Goal: Task Accomplishment & Management: Use online tool/utility

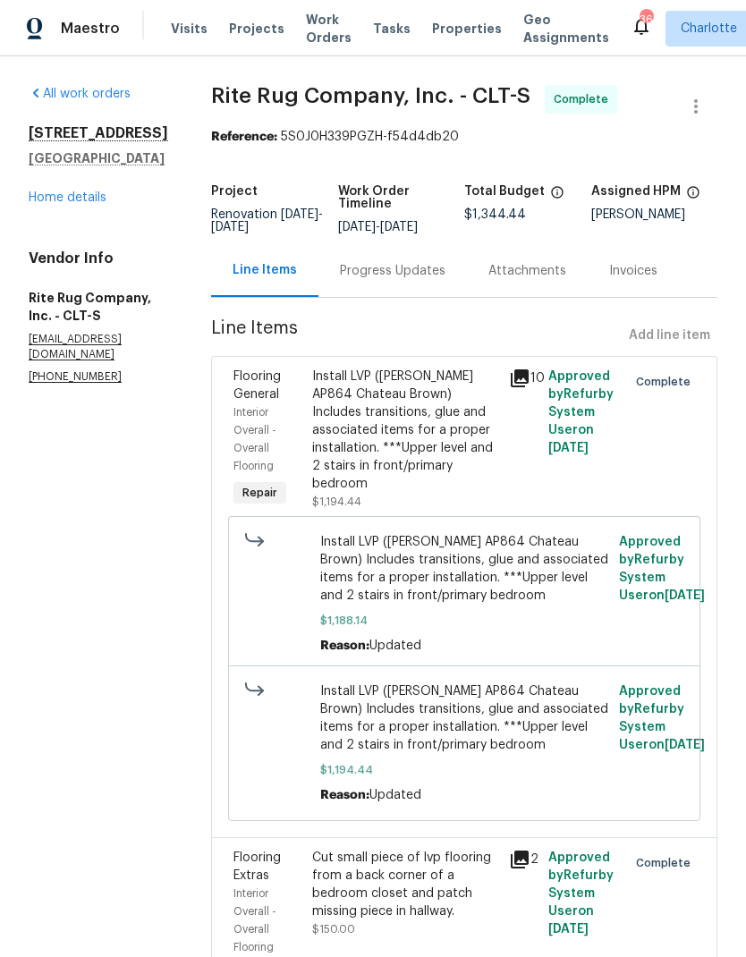
click at [435, 293] on div "Progress Updates" at bounding box center [393, 270] width 149 height 53
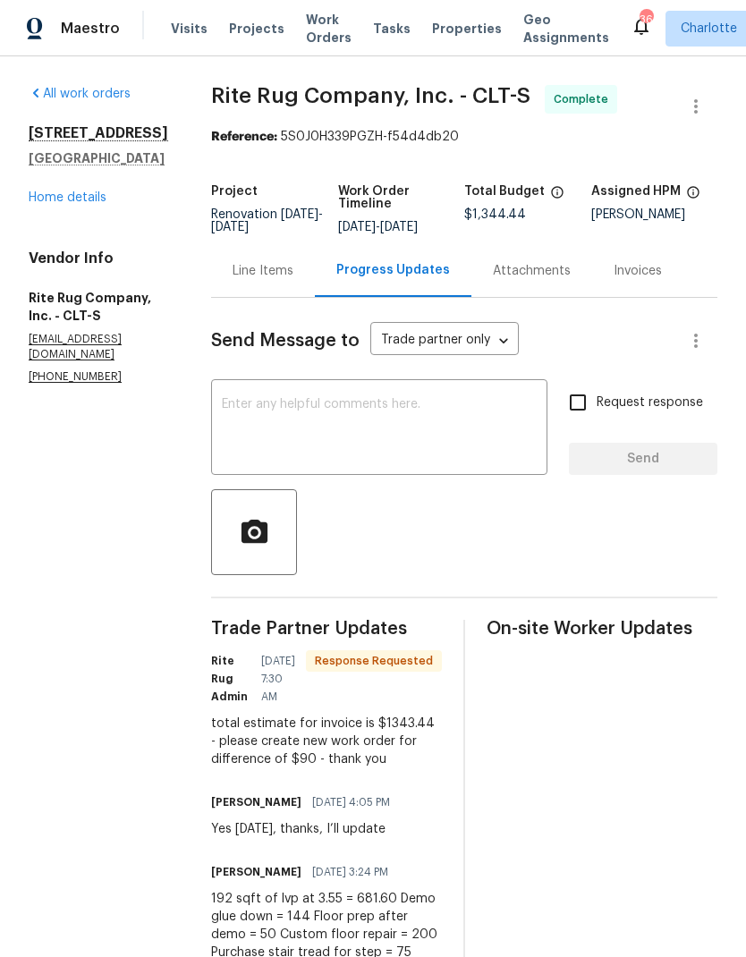
click at [500, 435] on textarea at bounding box center [379, 429] width 315 height 63
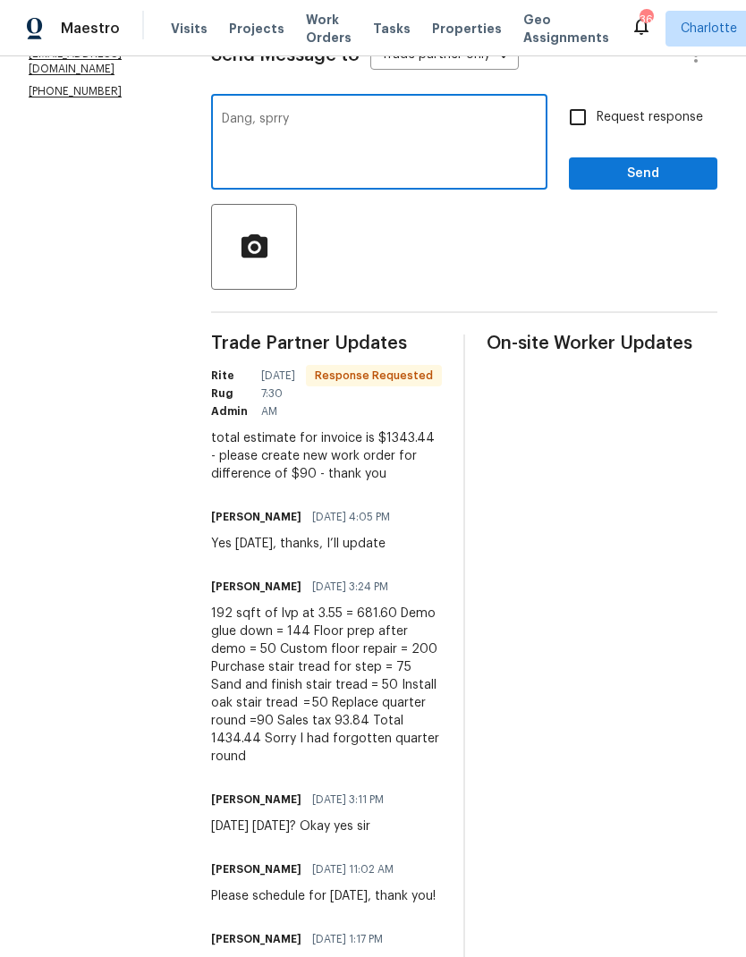
scroll to position [283, 0]
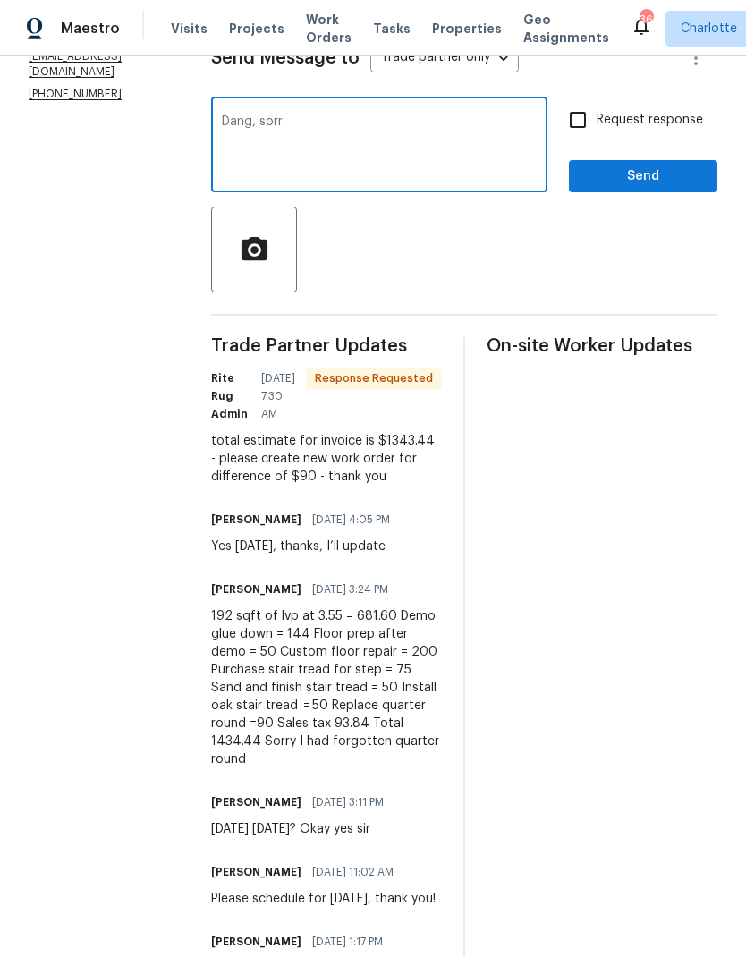
type textarea "Dang, sorry"
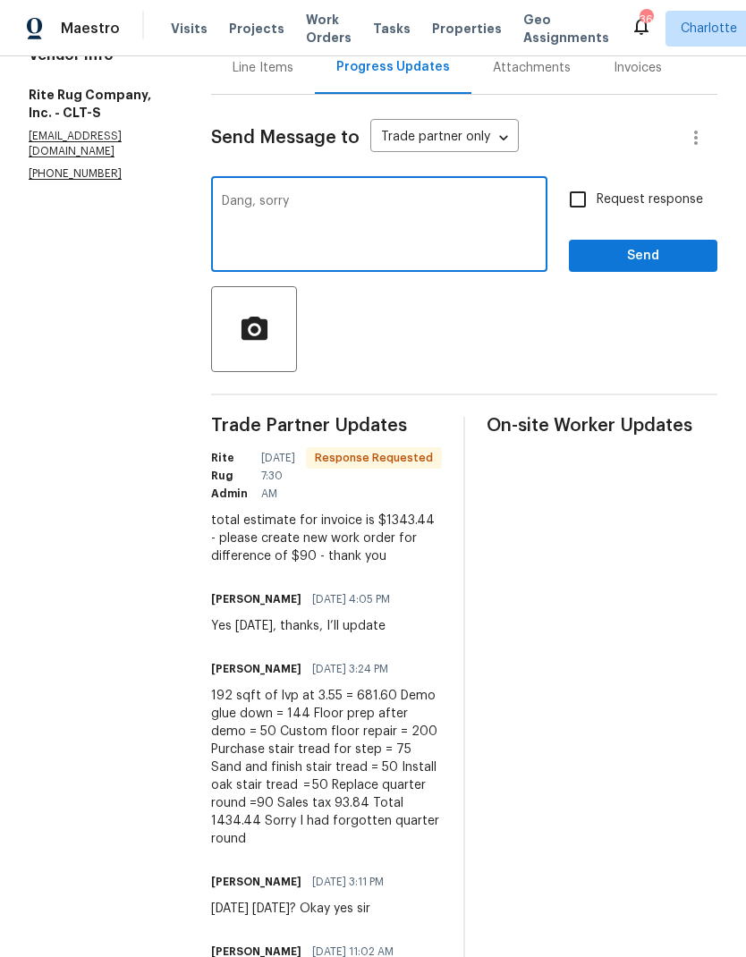
click at [259, 91] on div "Line Items" at bounding box center [263, 67] width 104 height 53
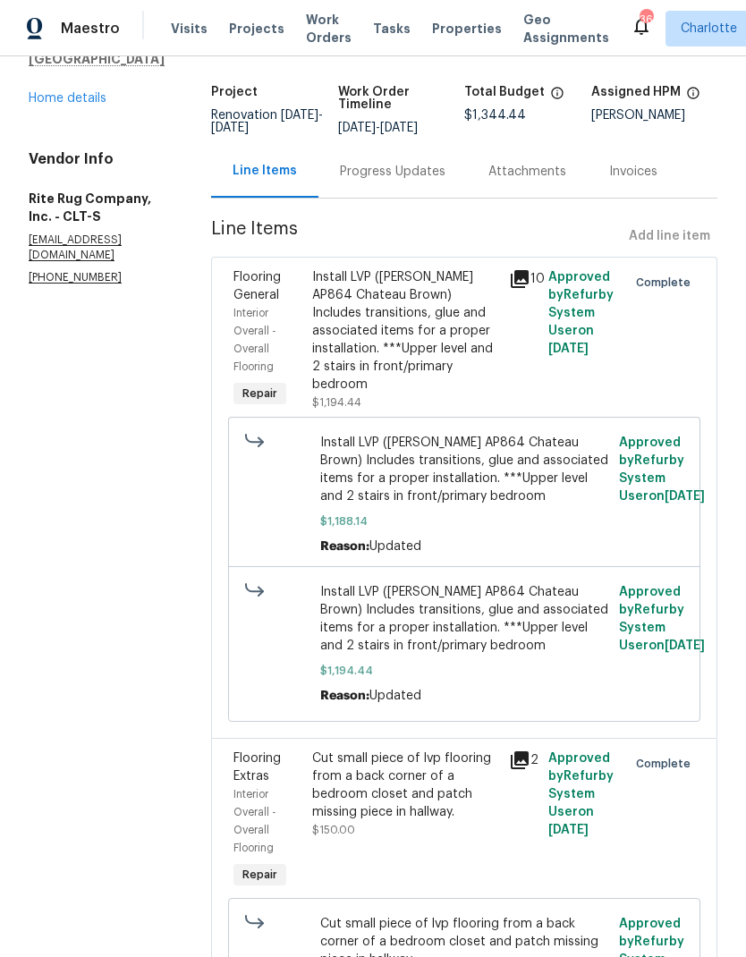
scroll to position [91, 0]
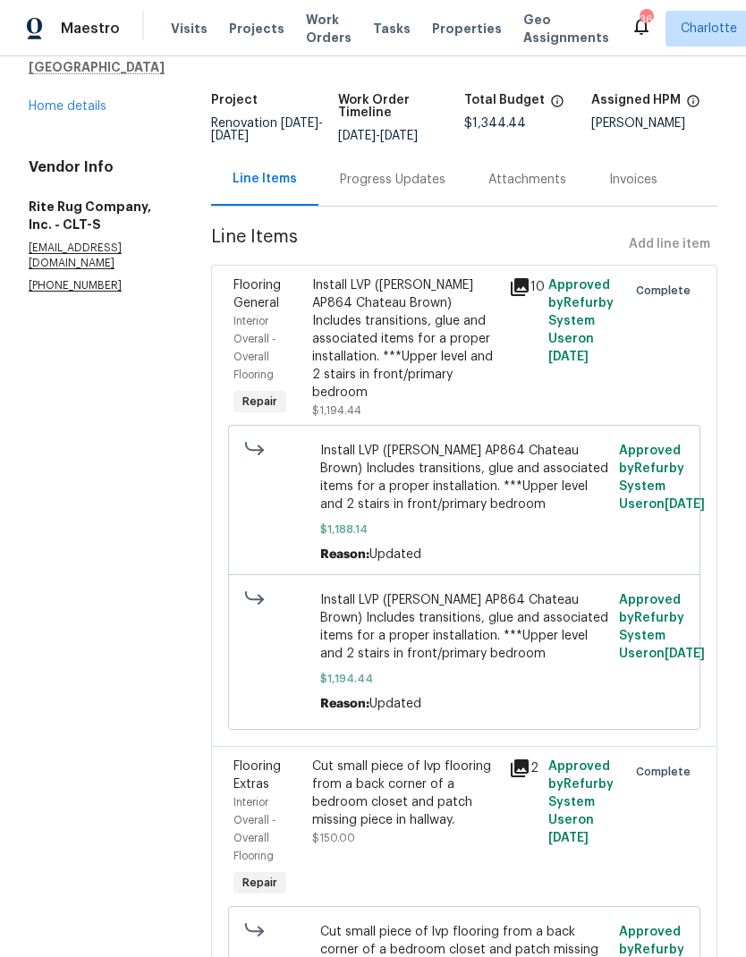
click at [55, 109] on link "Home details" at bounding box center [68, 106] width 78 height 13
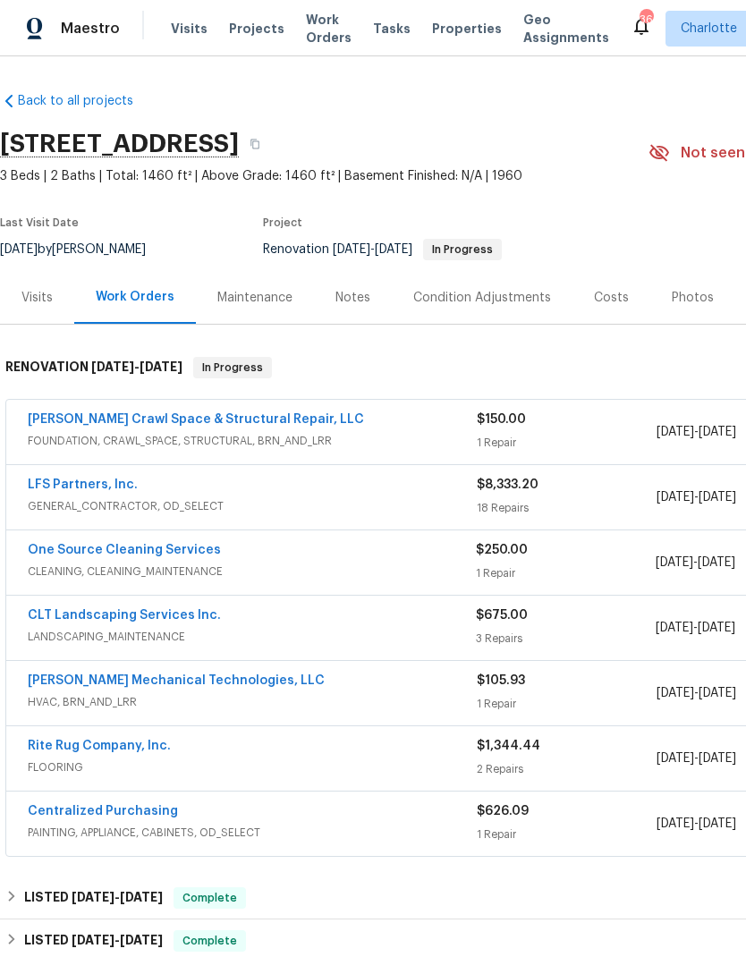
click at [44, 743] on link "Rite Rug Company, Inc." at bounding box center [99, 746] width 143 height 13
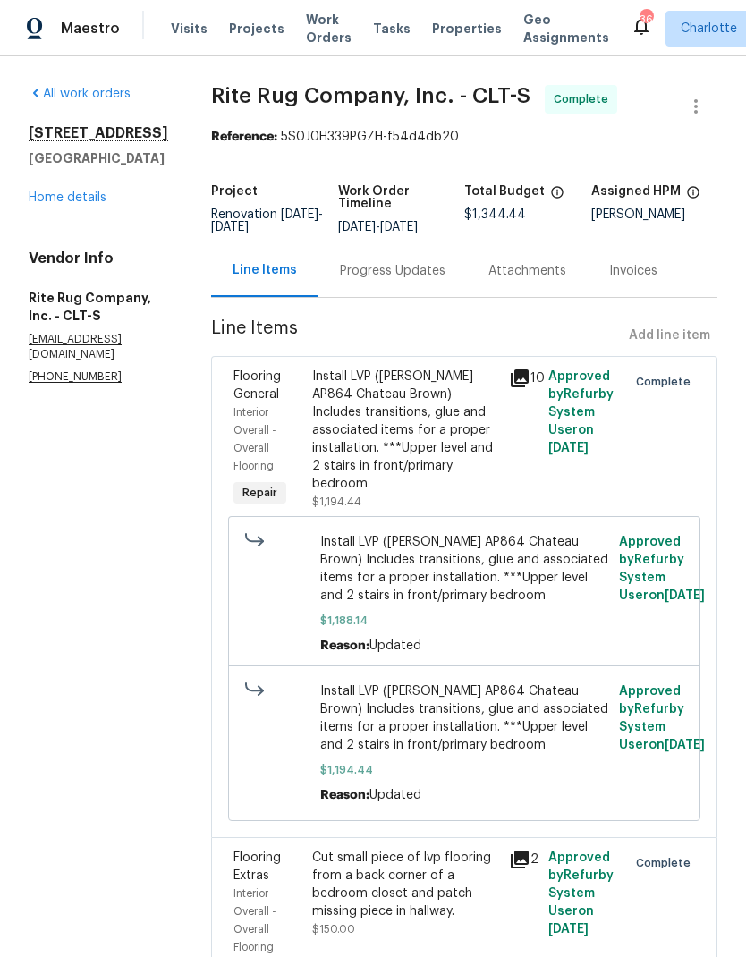
click at [443, 293] on div "Progress Updates" at bounding box center [393, 270] width 149 height 53
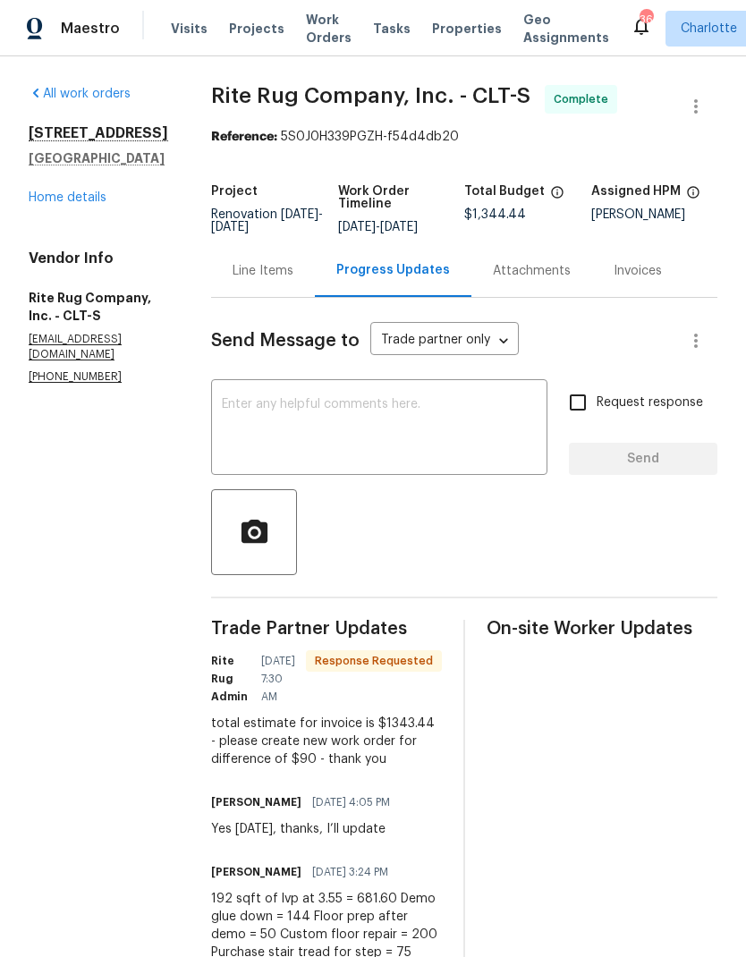
click at [497, 434] on textarea at bounding box center [379, 429] width 315 height 63
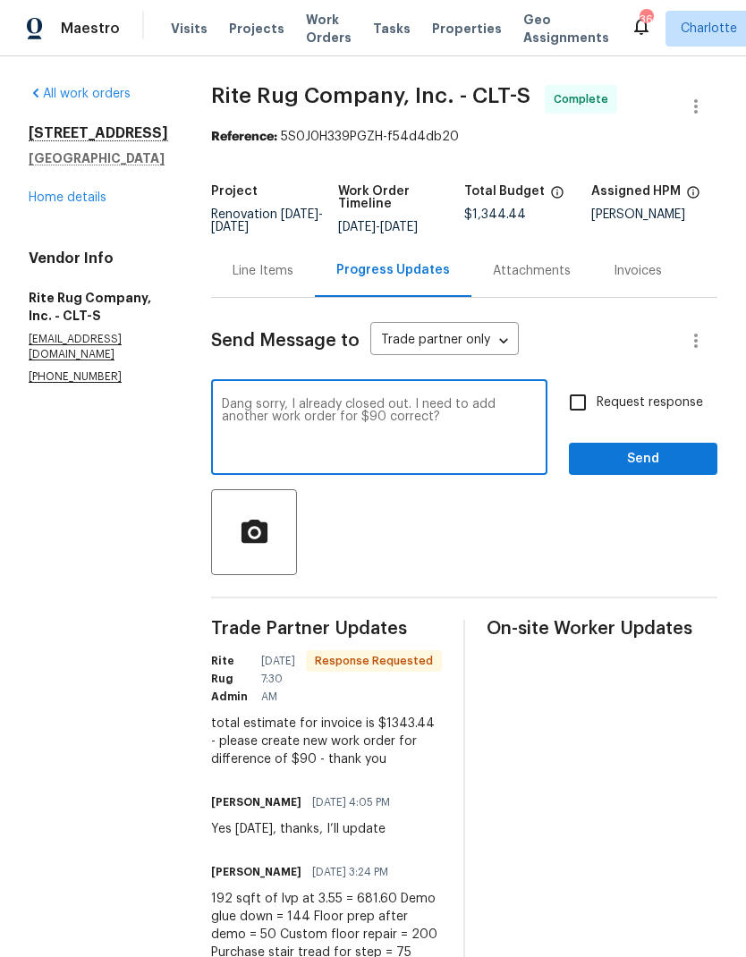
type textarea "Dang sorry, I already closed out. I need to add another work order for $90 corr…"
click at [594, 412] on input "Request response" at bounding box center [578, 403] width 38 height 38
checkbox input "true"
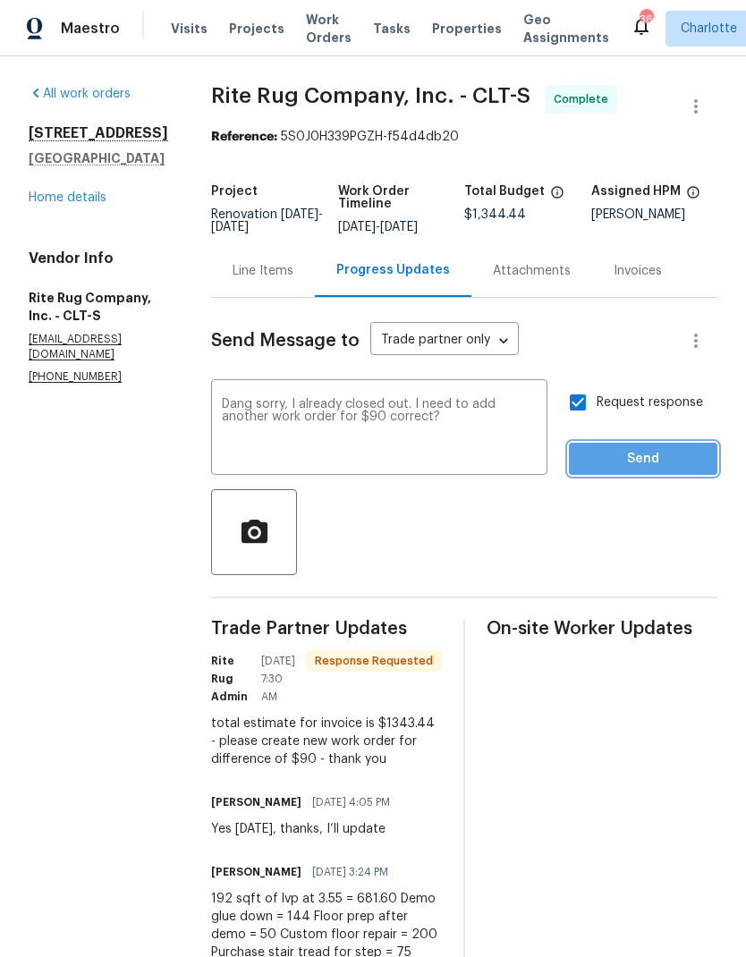
click at [663, 463] on span "Send" at bounding box center [643, 459] width 120 height 22
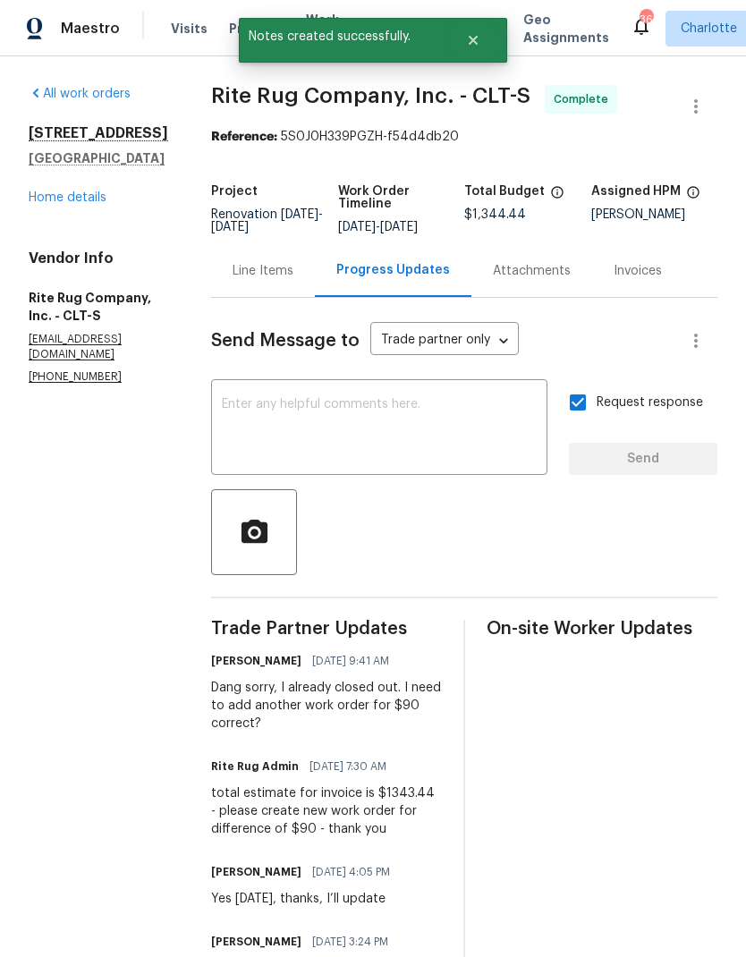
click at [54, 198] on link "Home details" at bounding box center [68, 197] width 78 height 13
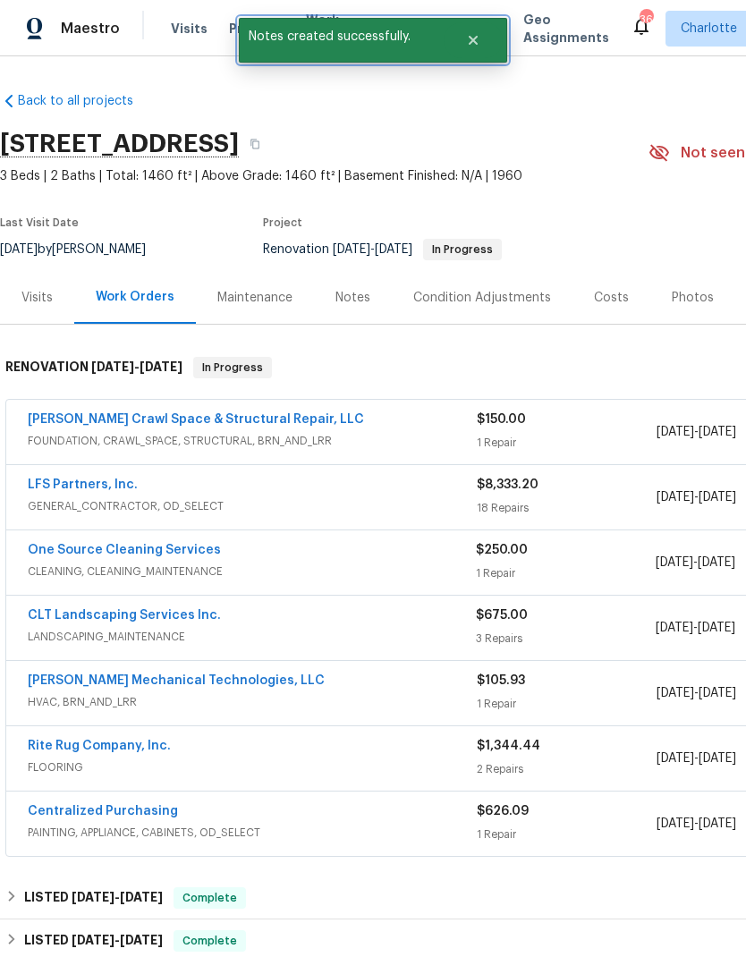
click at [472, 31] on button "Close" at bounding box center [473, 40] width 59 height 36
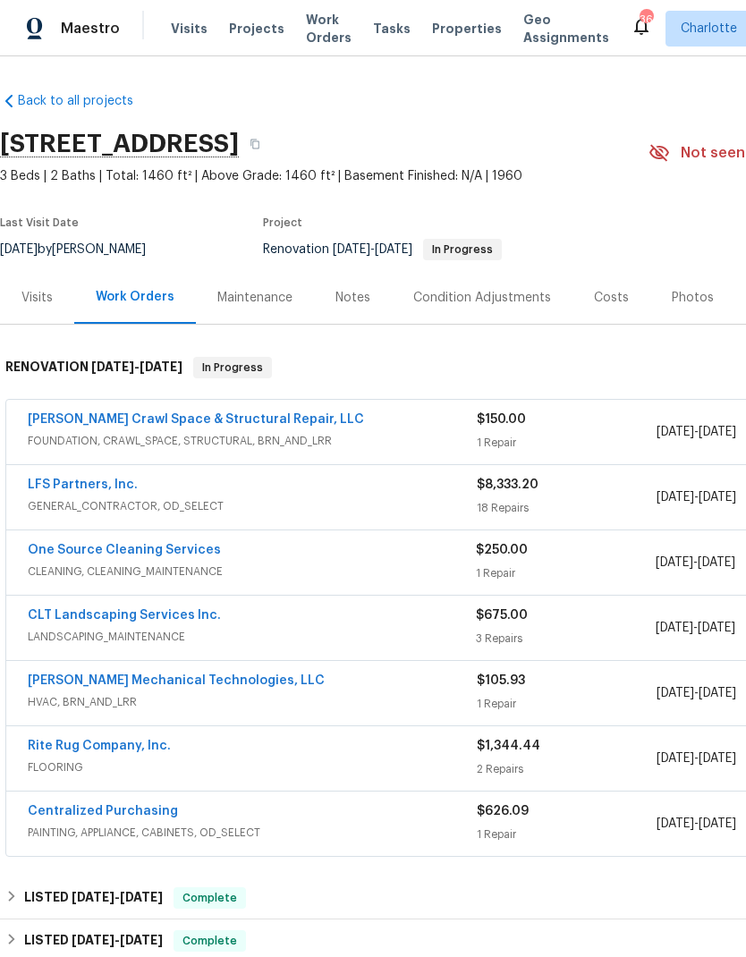
click at [237, 35] on span "Projects" at bounding box center [256, 29] width 55 height 18
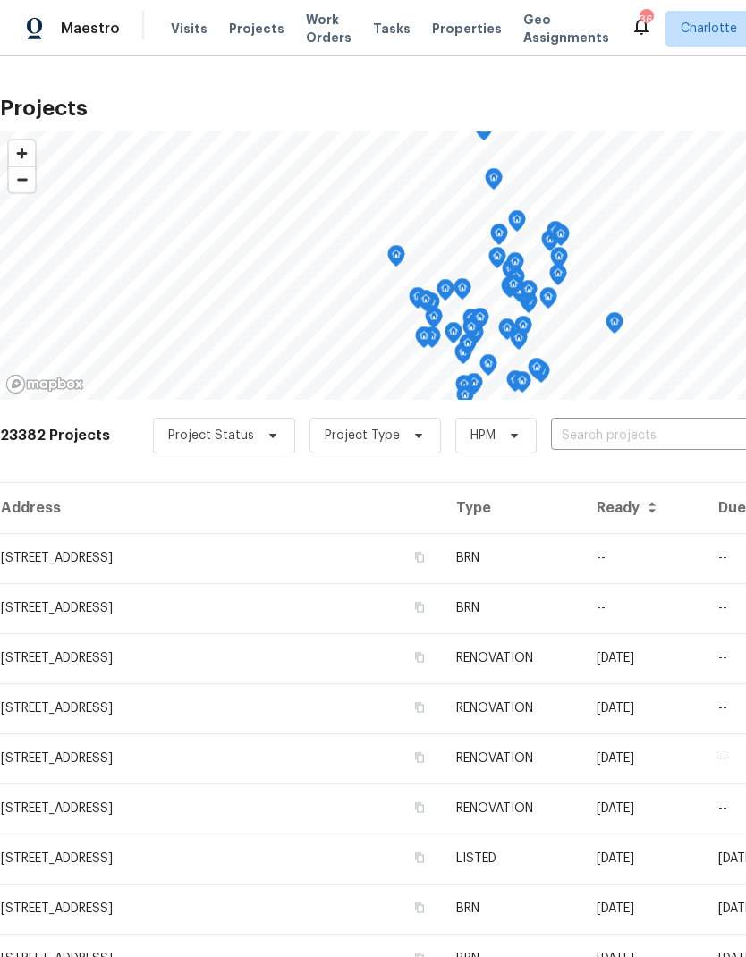
click at [660, 433] on input "text" at bounding box center [653, 436] width 205 height 28
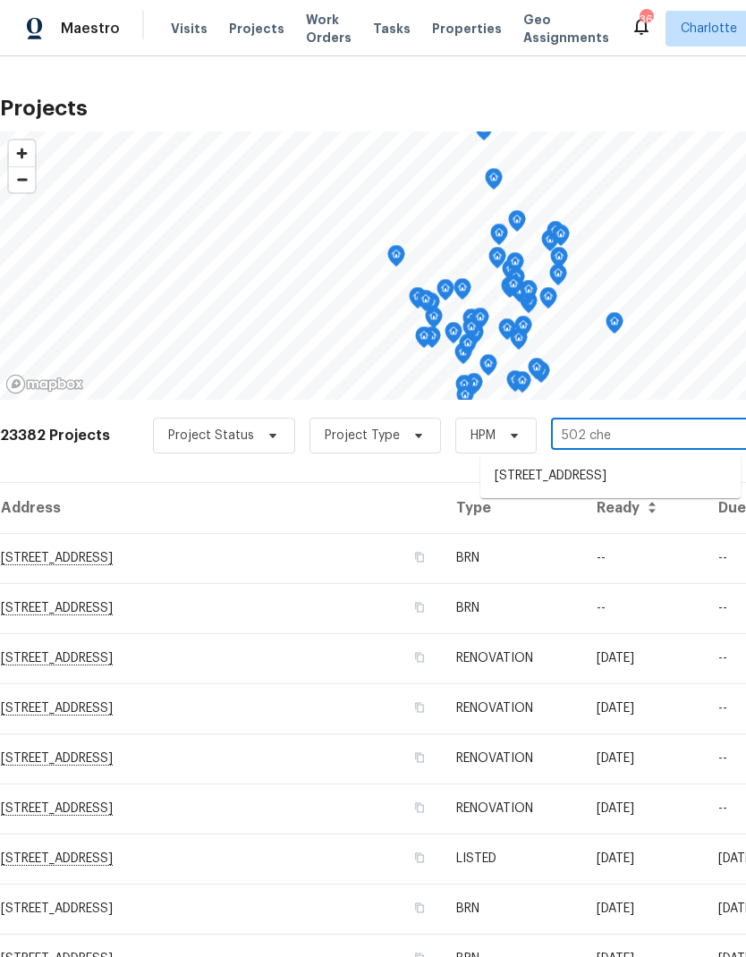
type input "502 [PERSON_NAME]"
click at [656, 479] on li "[STREET_ADDRESS]" at bounding box center [610, 477] width 260 height 30
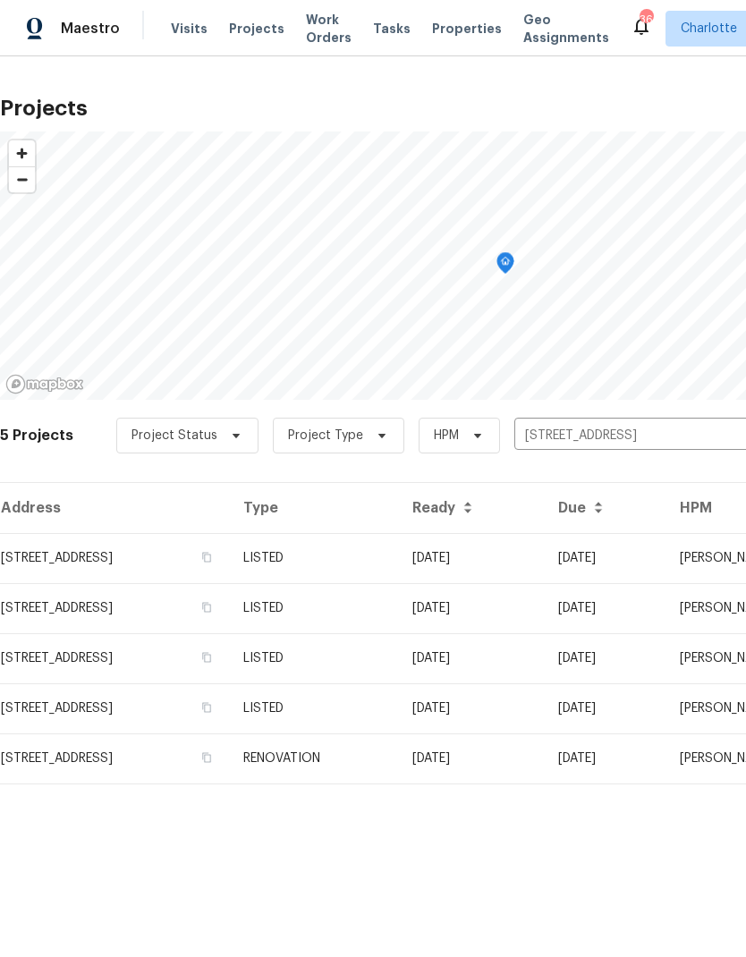
click at [621, 559] on td "[DATE]" at bounding box center [605, 558] width 122 height 50
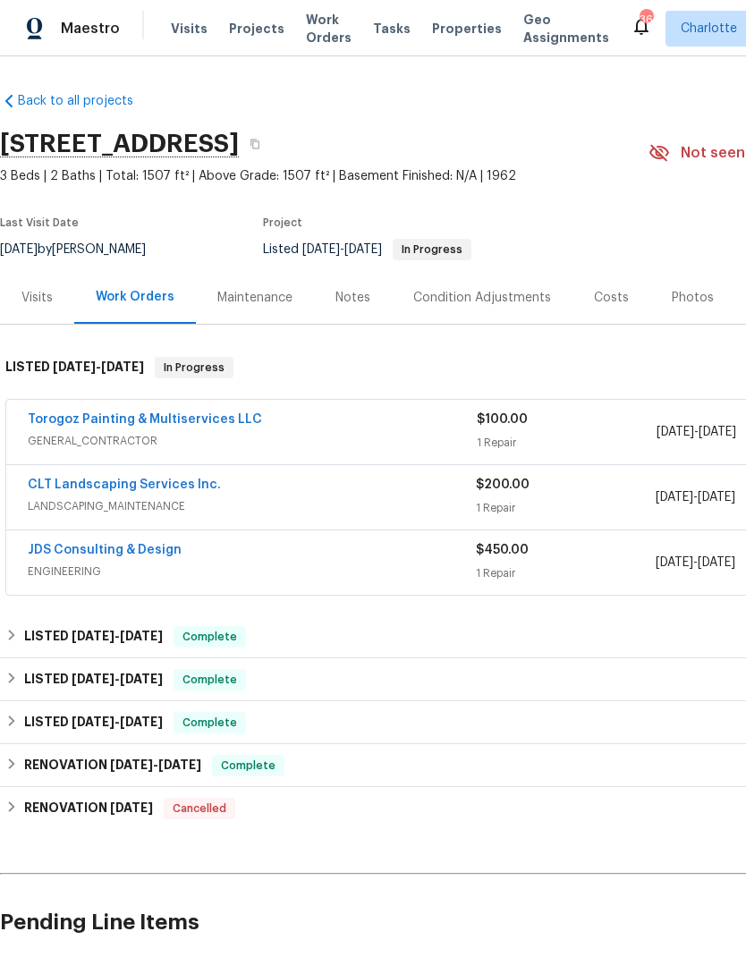
click at [40, 415] on link "Torogoz Painting & Multiservices LLC" at bounding box center [145, 419] width 234 height 13
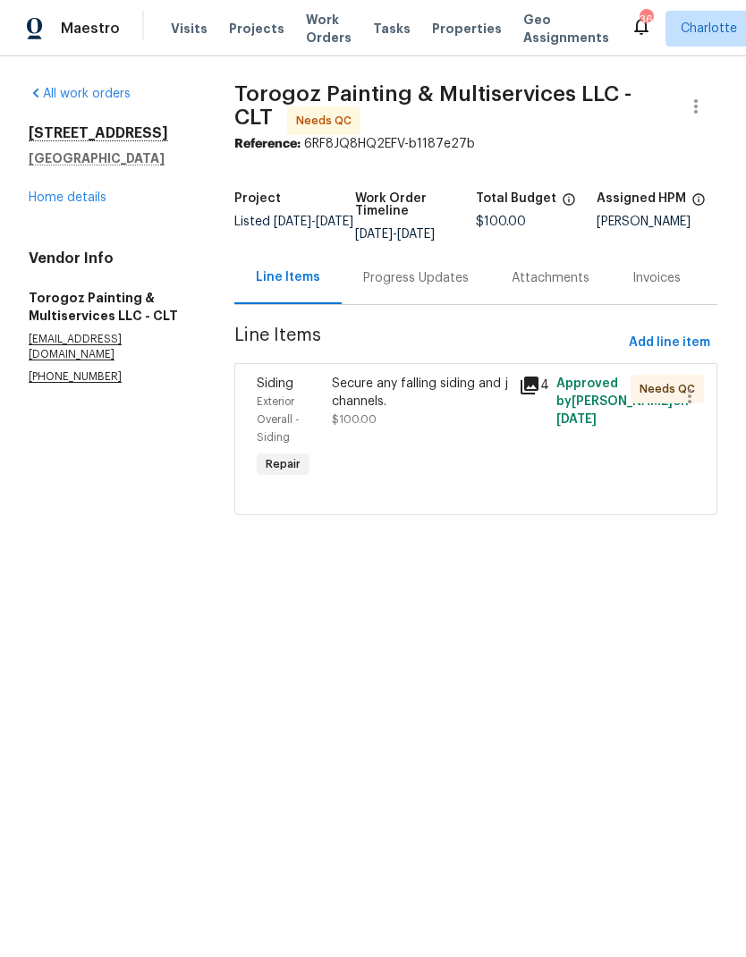
click at [467, 396] on div "Secure any falling siding and j channels." at bounding box center [420, 393] width 176 height 36
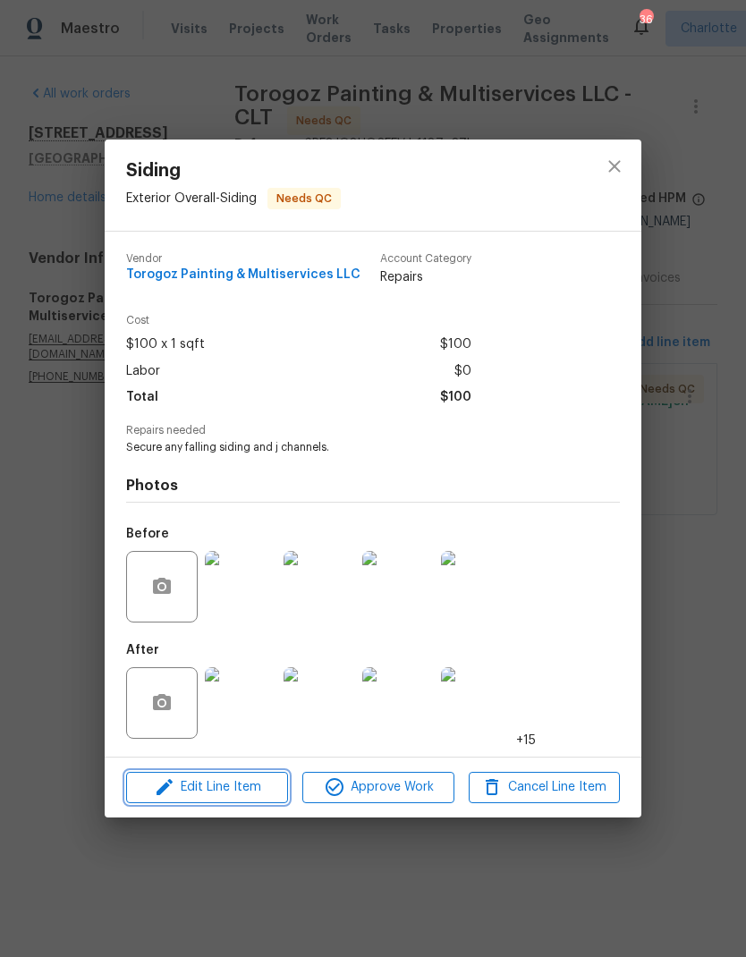
click at [259, 799] on span "Edit Line Item" at bounding box center [207, 788] width 151 height 22
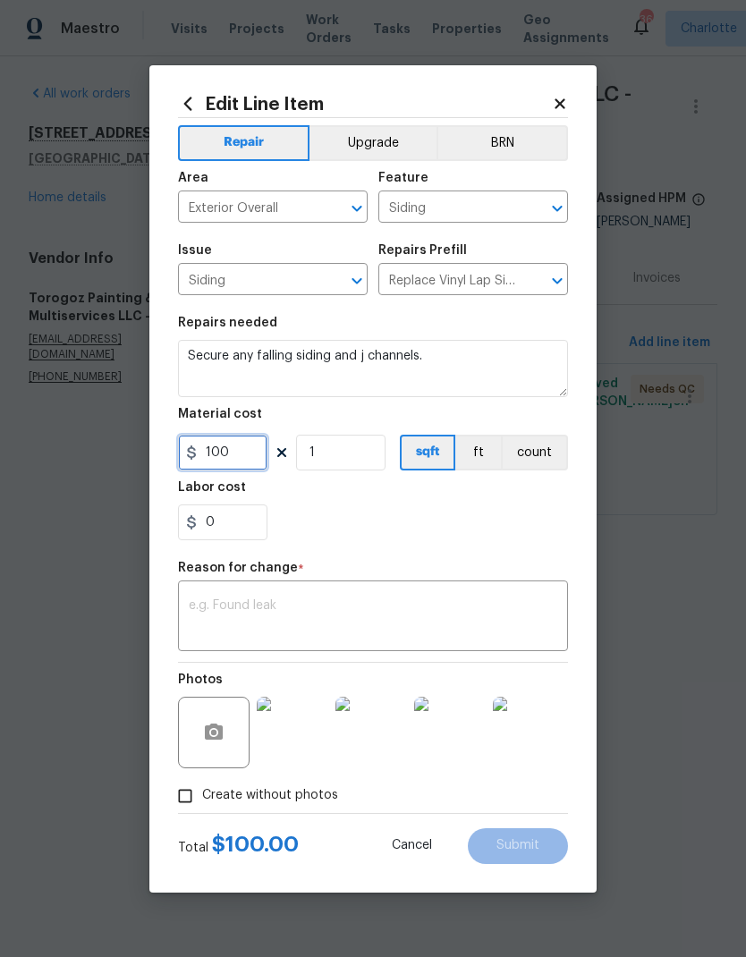
click at [261, 454] on input "100" at bounding box center [222, 453] width 89 height 36
type input "200"
click at [534, 548] on section "Repairs needed Secure any falling siding and j channels. Material cost 200 1 sq…" at bounding box center [373, 428] width 390 height 245
click at [486, 616] on textarea at bounding box center [373, 618] width 369 height 38
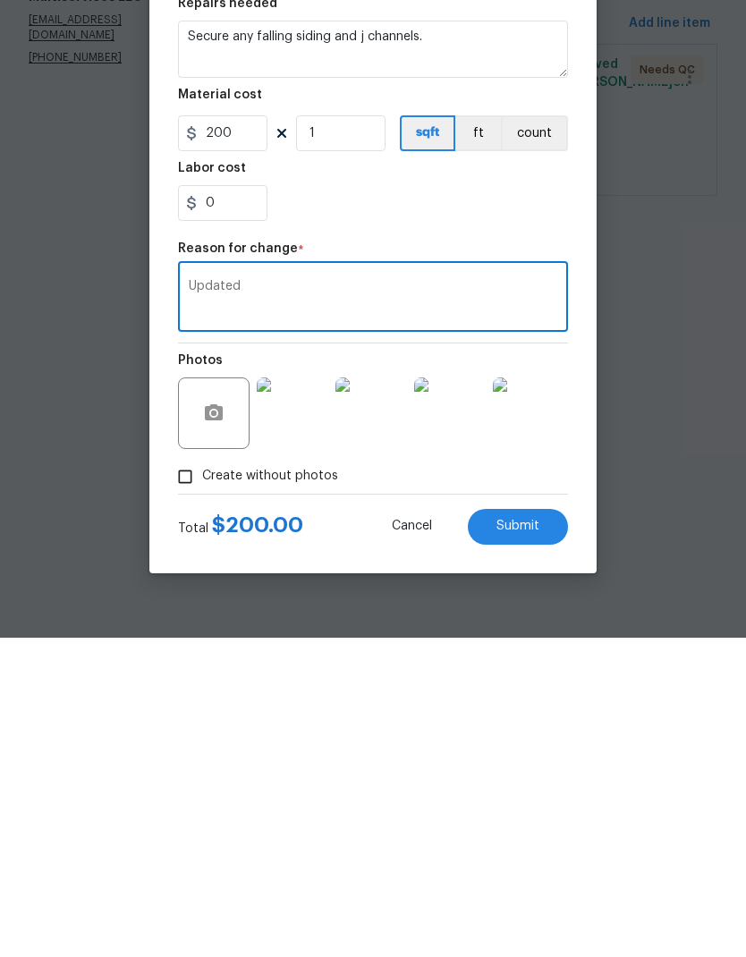
type textarea "Updated"
click at [547, 828] on button "Submit" at bounding box center [518, 846] width 100 height 36
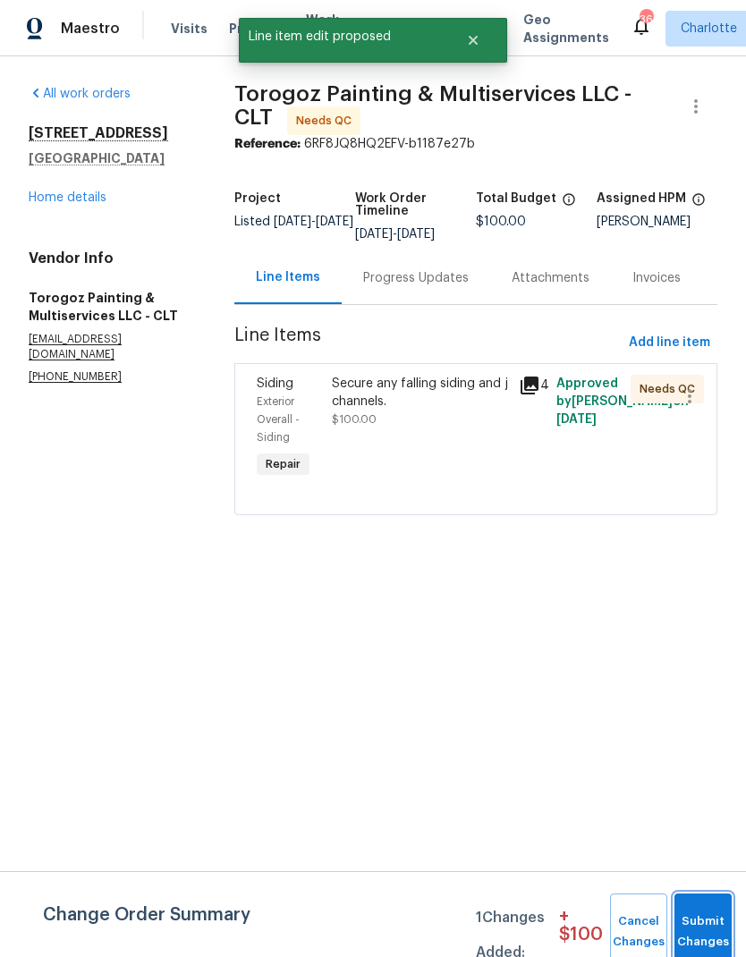
click at [708, 919] on button "Submit Changes" at bounding box center [703, 932] width 57 height 77
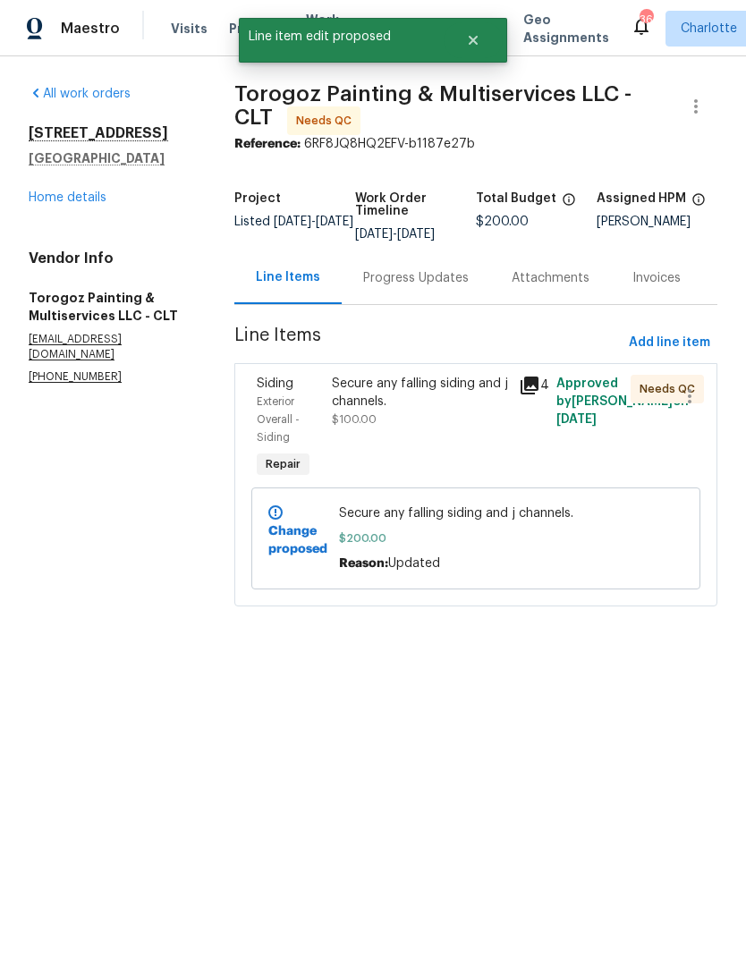
click at [432, 403] on div "Secure any falling siding and j channels." at bounding box center [420, 393] width 176 height 36
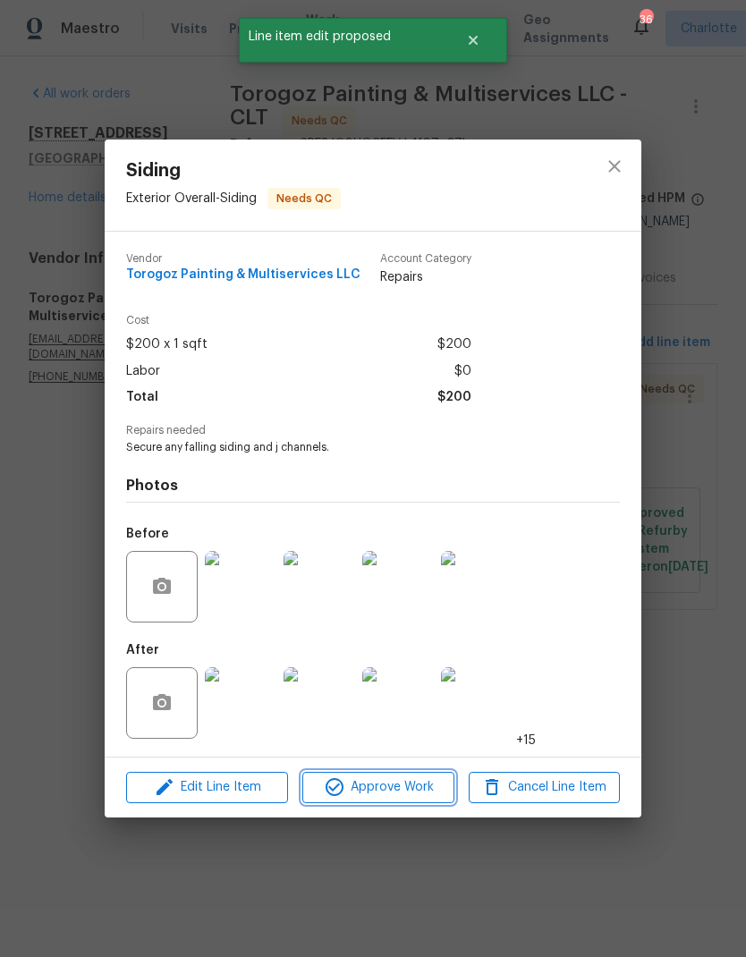
click at [411, 792] on span "Approve Work" at bounding box center [378, 788] width 140 height 22
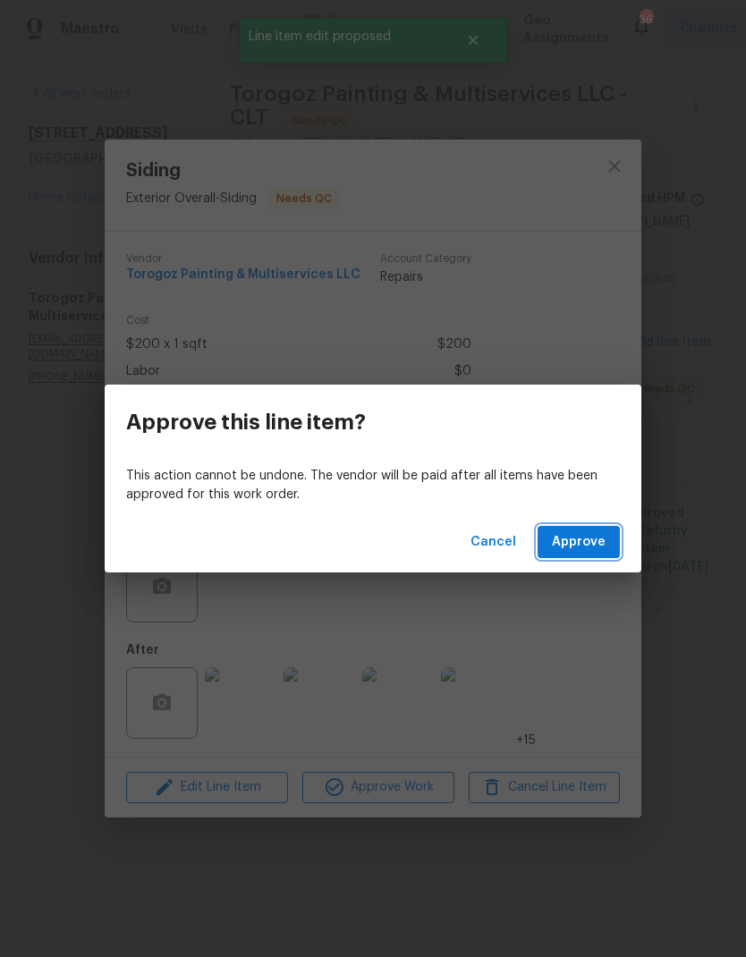
click at [595, 545] on span "Approve" at bounding box center [579, 542] width 54 height 22
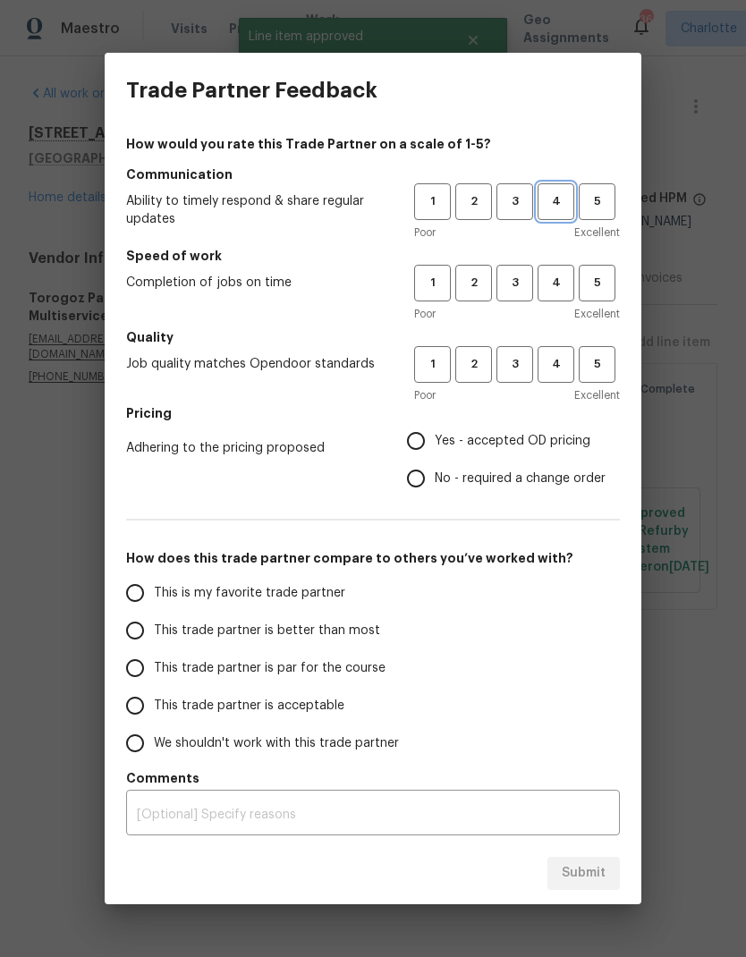
click at [559, 203] on span "4" at bounding box center [555, 201] width 33 height 21
click at [564, 295] on button "4" at bounding box center [556, 283] width 37 height 37
click at [564, 375] on button "4" at bounding box center [556, 364] width 37 height 37
click at [434, 435] on input "Yes - accepted OD pricing" at bounding box center [416, 441] width 38 height 38
radio input "true"
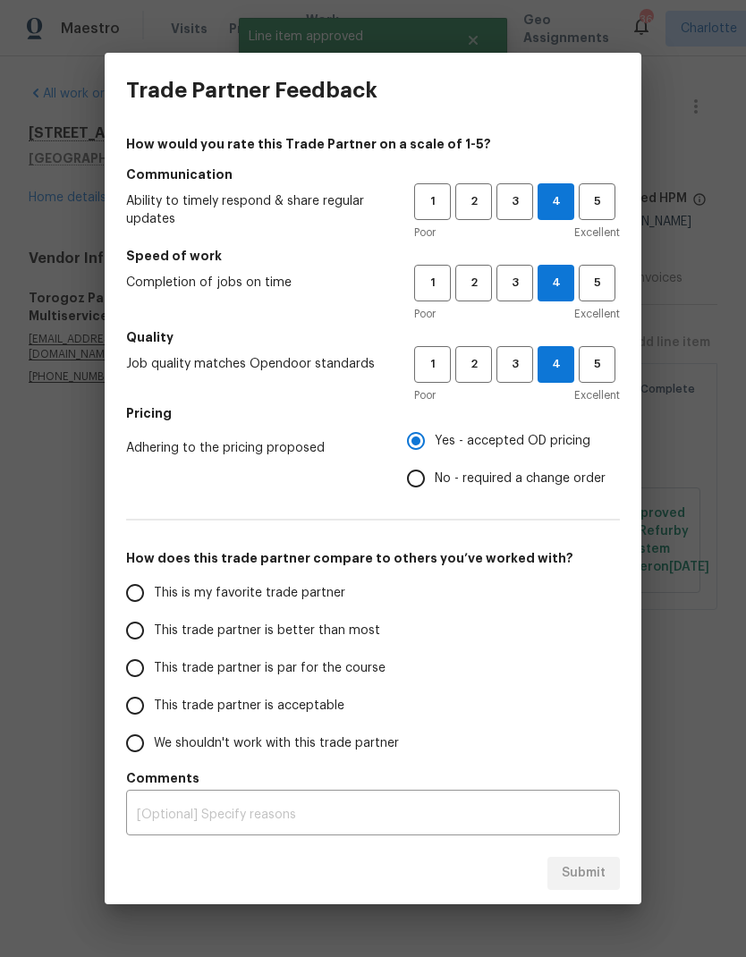
click at [134, 642] on input "This trade partner is better than most" at bounding box center [135, 631] width 38 height 38
click at [582, 874] on span "Submit" at bounding box center [584, 873] width 44 height 22
radio input "true"
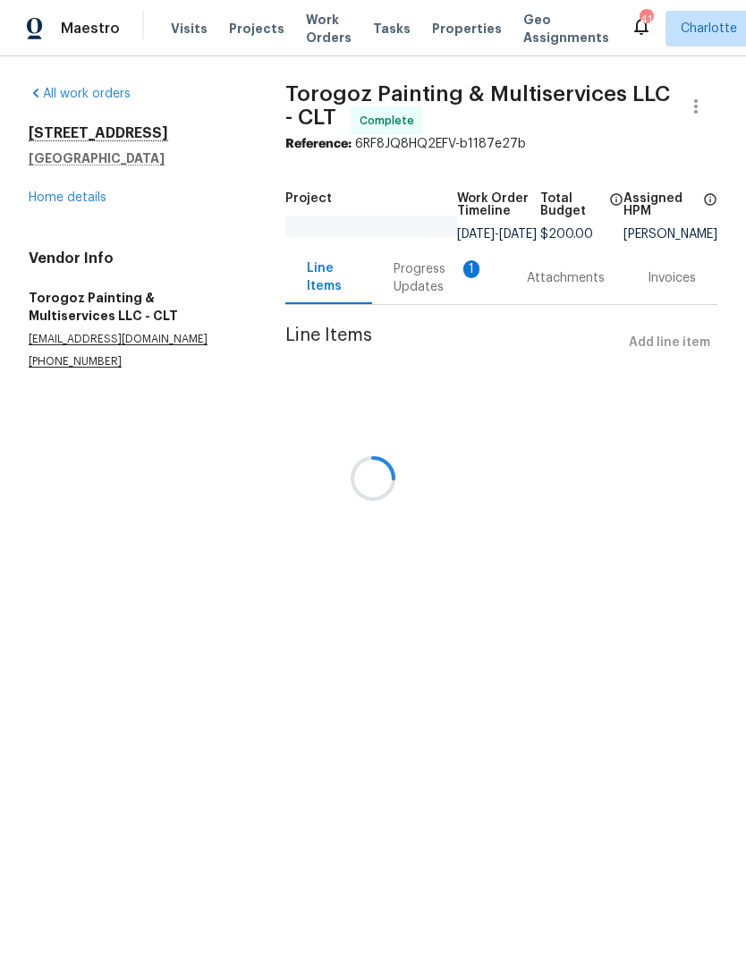
click at [49, 202] on div at bounding box center [373, 478] width 746 height 957
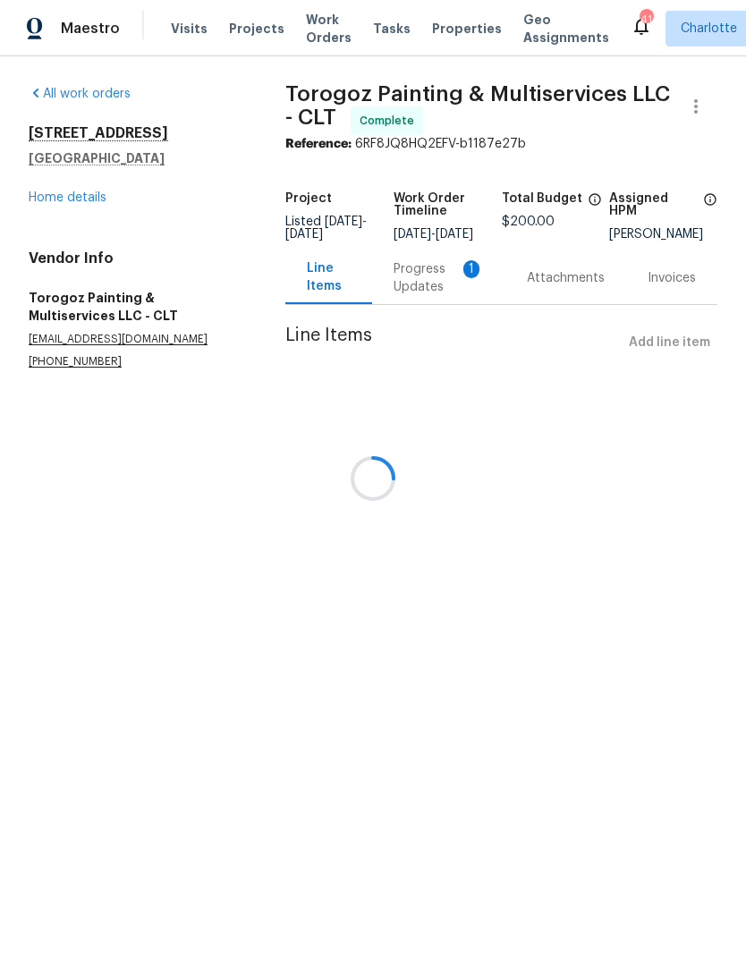
click at [62, 202] on div at bounding box center [373, 478] width 746 height 957
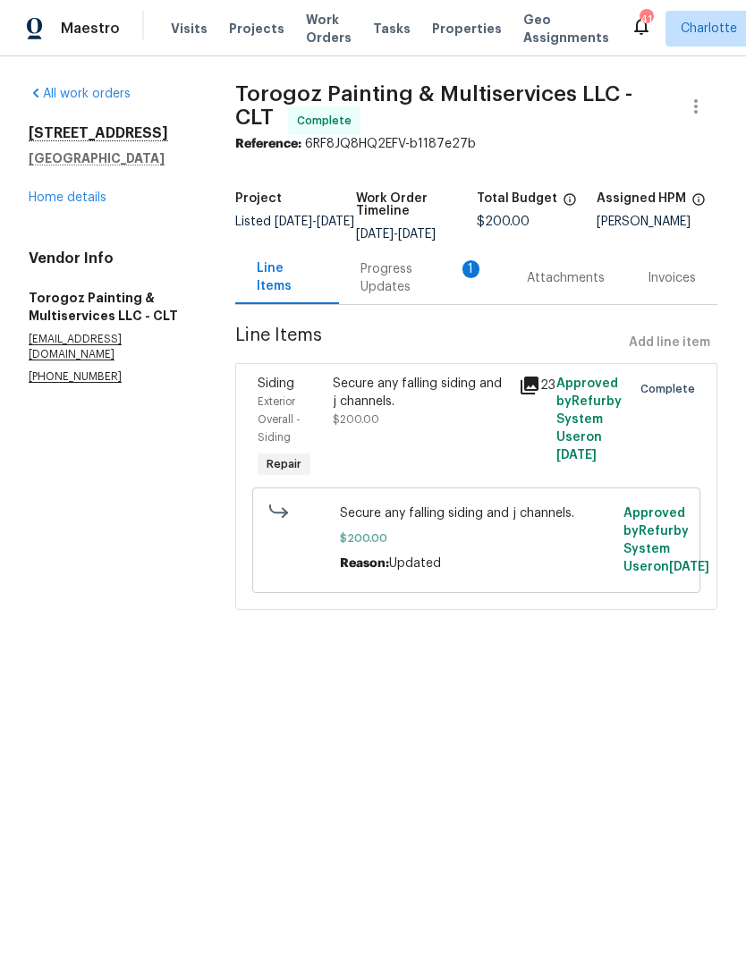
click at [64, 202] on link "Home details" at bounding box center [68, 197] width 78 height 13
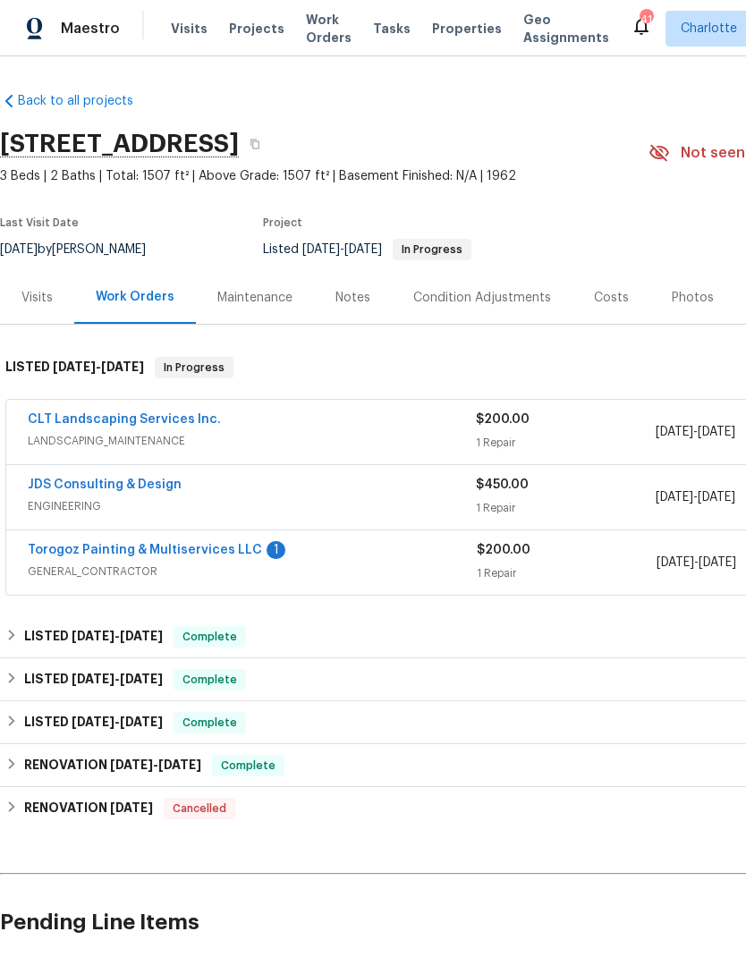
click at [363, 298] on div "Notes" at bounding box center [353, 298] width 35 height 18
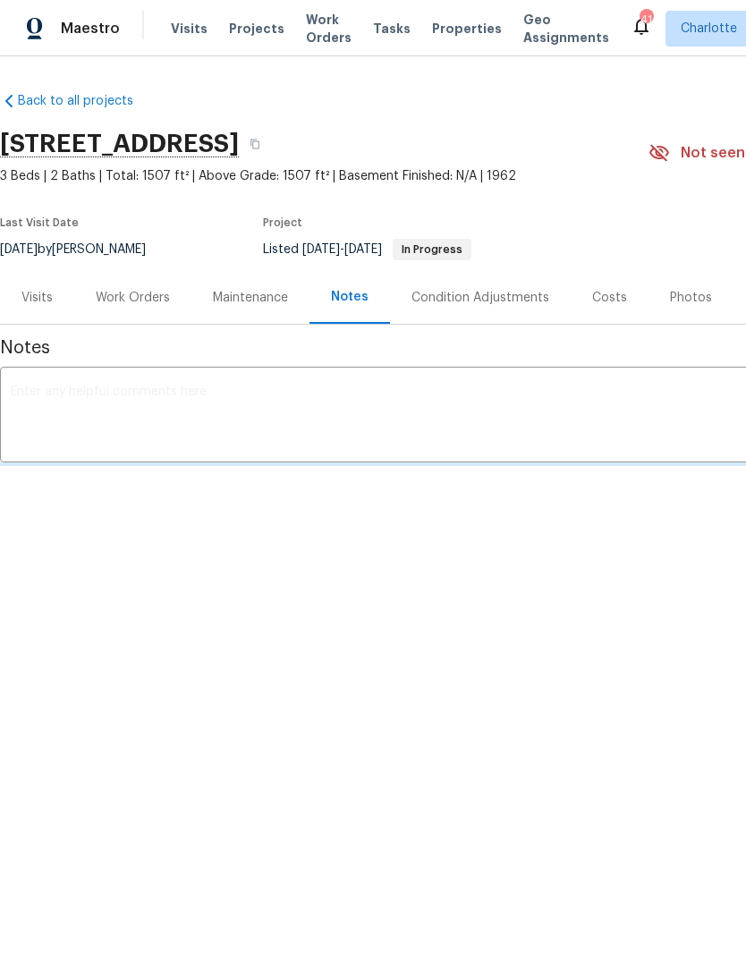
click at [177, 299] on div "Work Orders" at bounding box center [132, 297] width 117 height 53
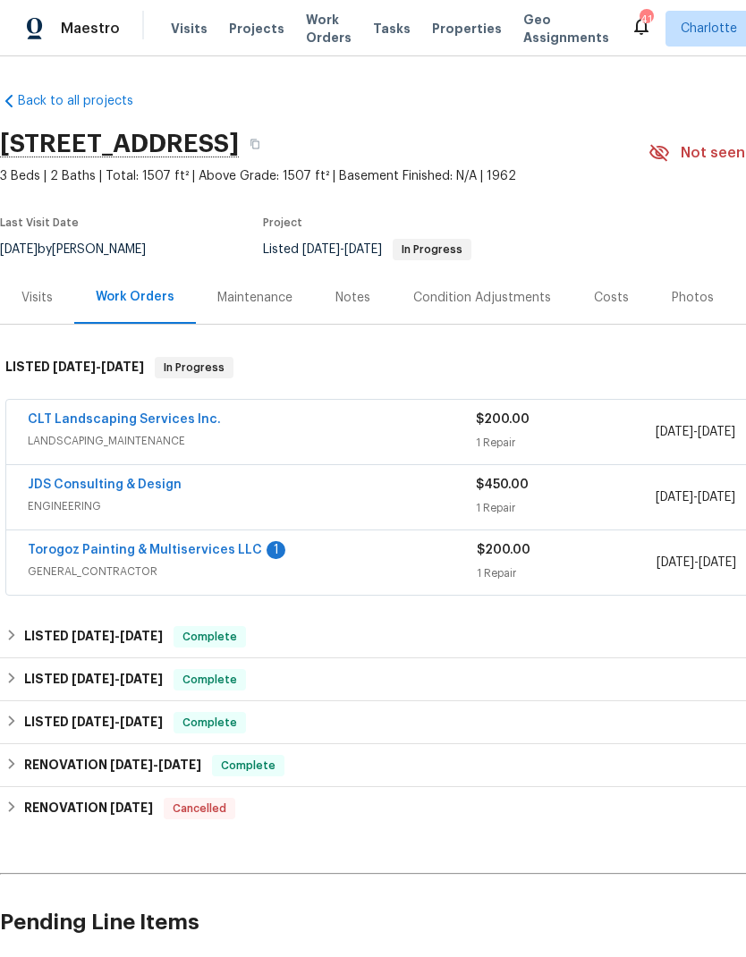
click at [205, 551] on link "Torogoz Painting & Multiservices LLC" at bounding box center [145, 550] width 234 height 13
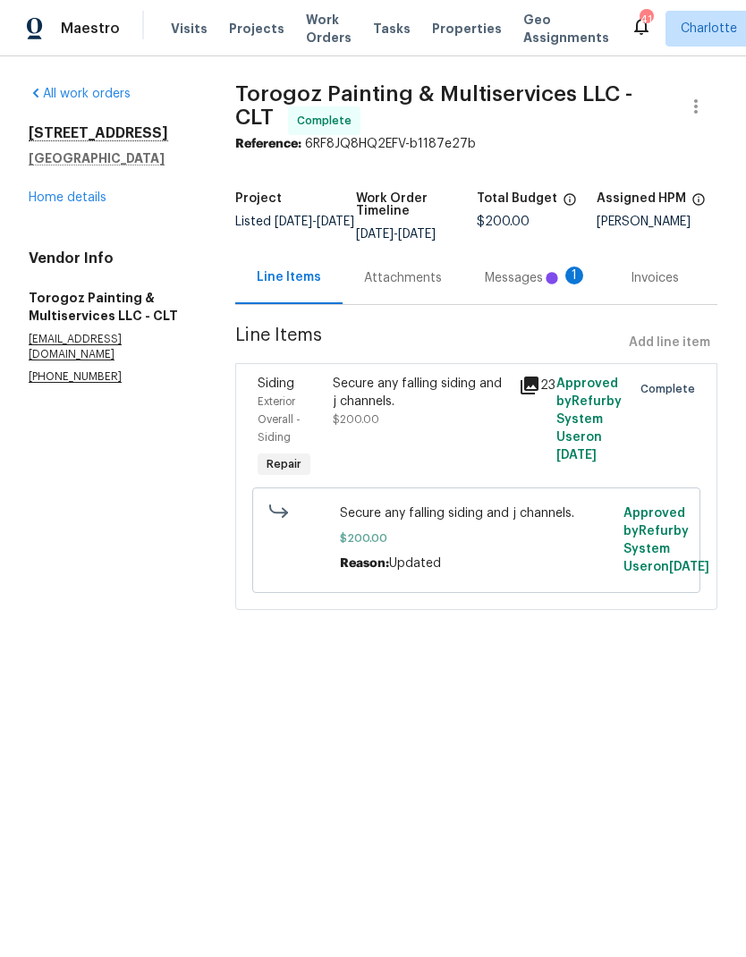
click at [433, 287] on div "Attachments" at bounding box center [403, 278] width 78 height 18
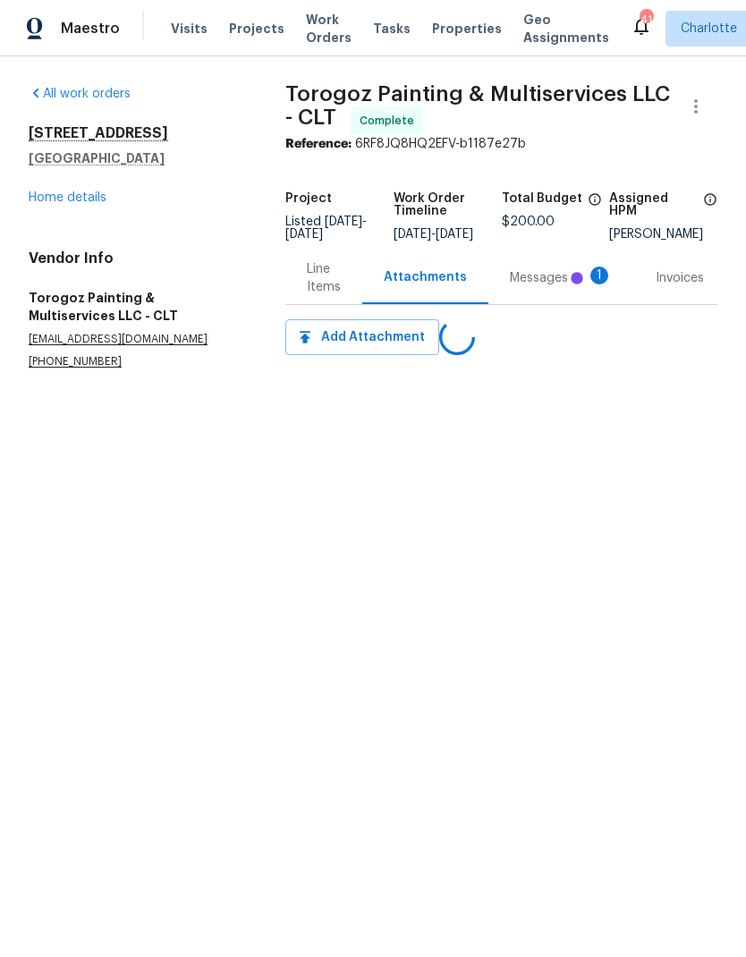
click at [556, 287] on div "Messages 1" at bounding box center [561, 278] width 103 height 18
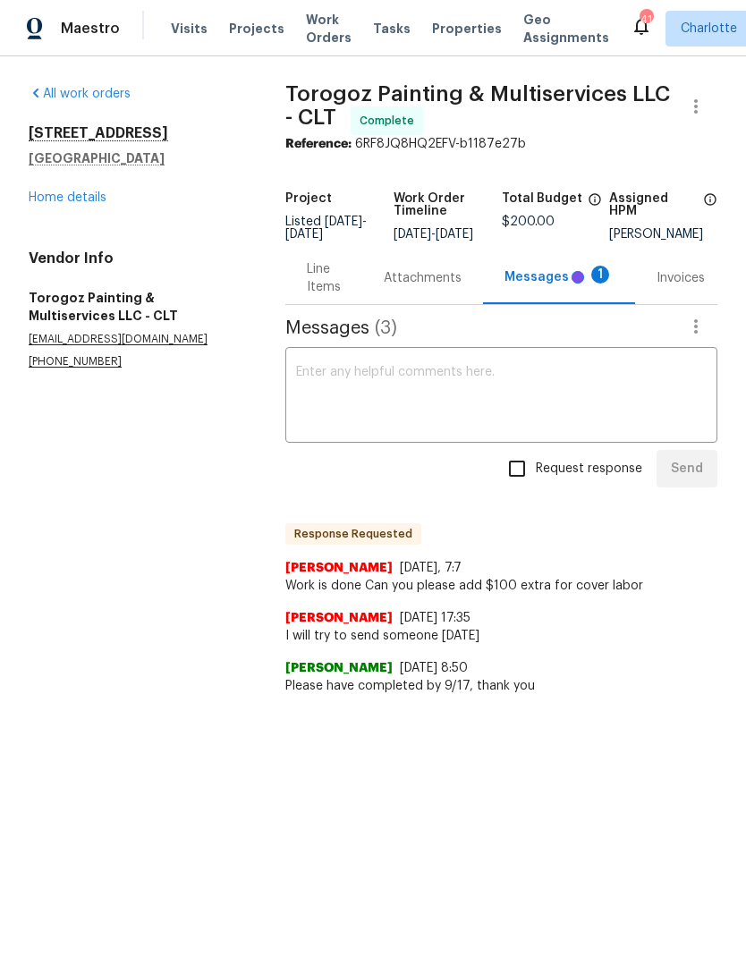
click at [527, 395] on textarea at bounding box center [501, 397] width 411 height 63
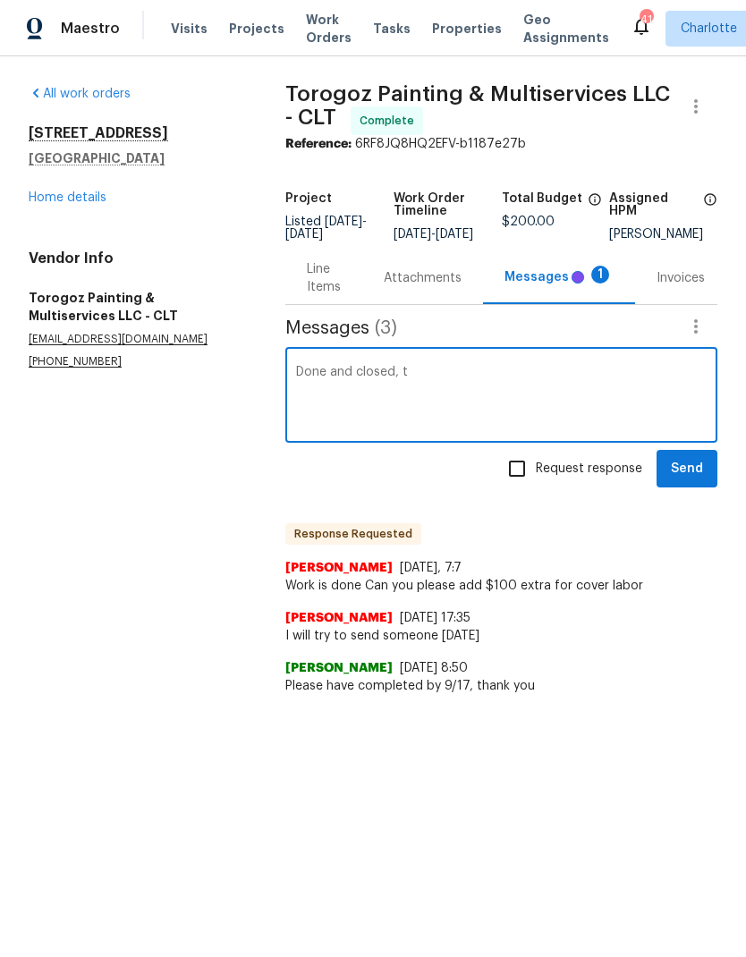
type textarea "Done and closed, th"
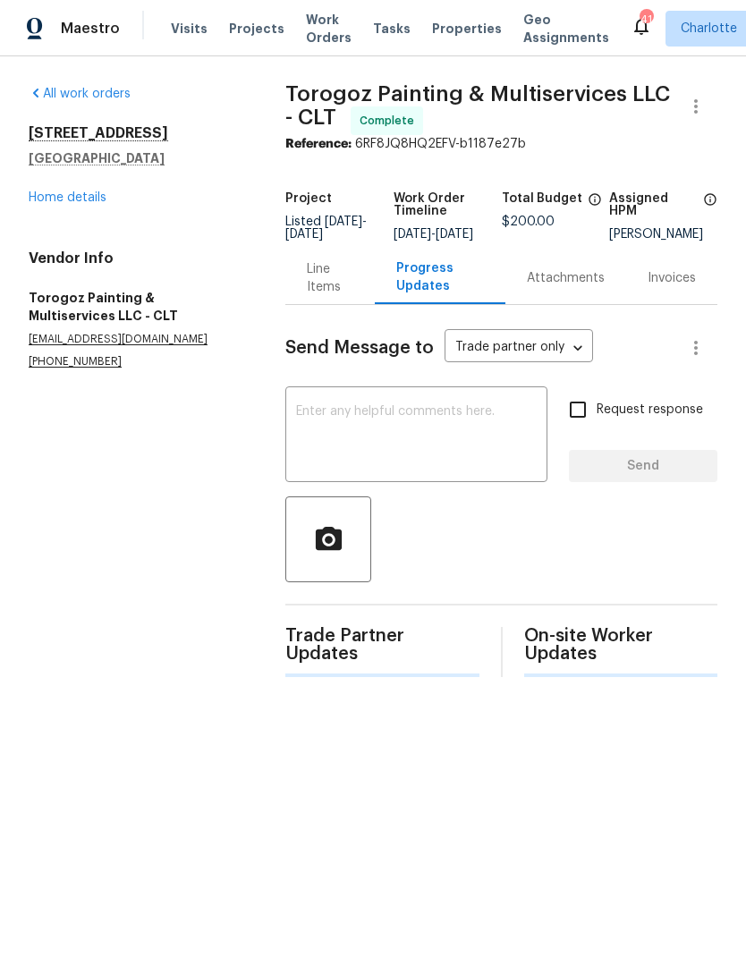
click at [441, 706] on html "Maestro Visits Projects Work Orders Tasks Properties Geo Assignments 41 Charlot…" at bounding box center [373, 353] width 746 height 706
click at [499, 435] on textarea at bounding box center [416, 436] width 241 height 63
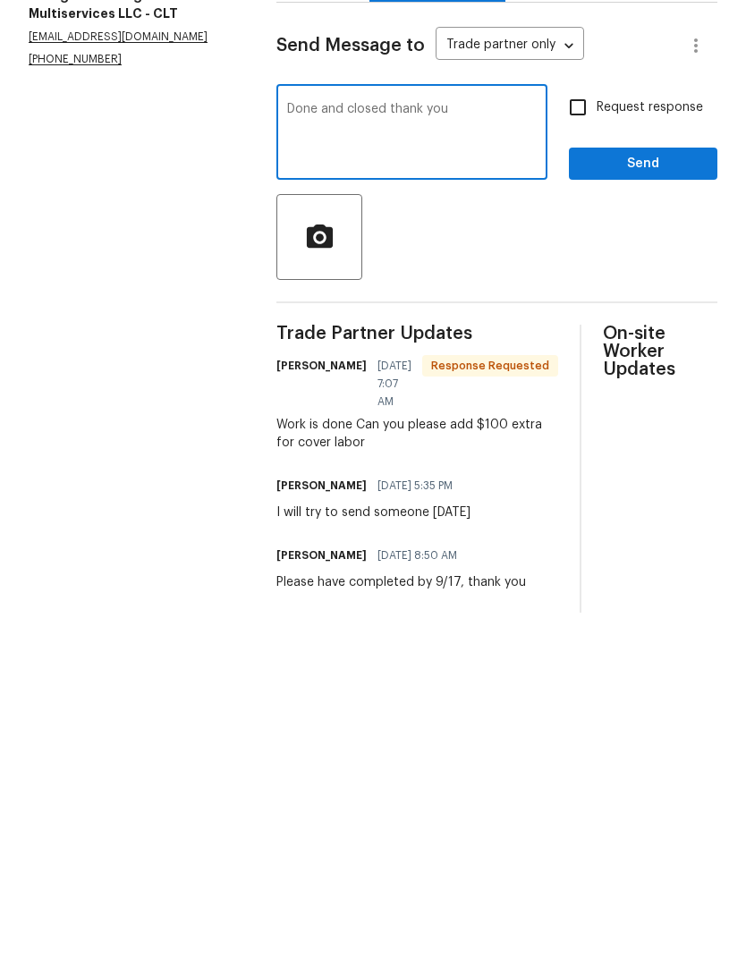
type textarea "Done and closed thank you"
click at [611, 497] on div at bounding box center [496, 540] width 441 height 86
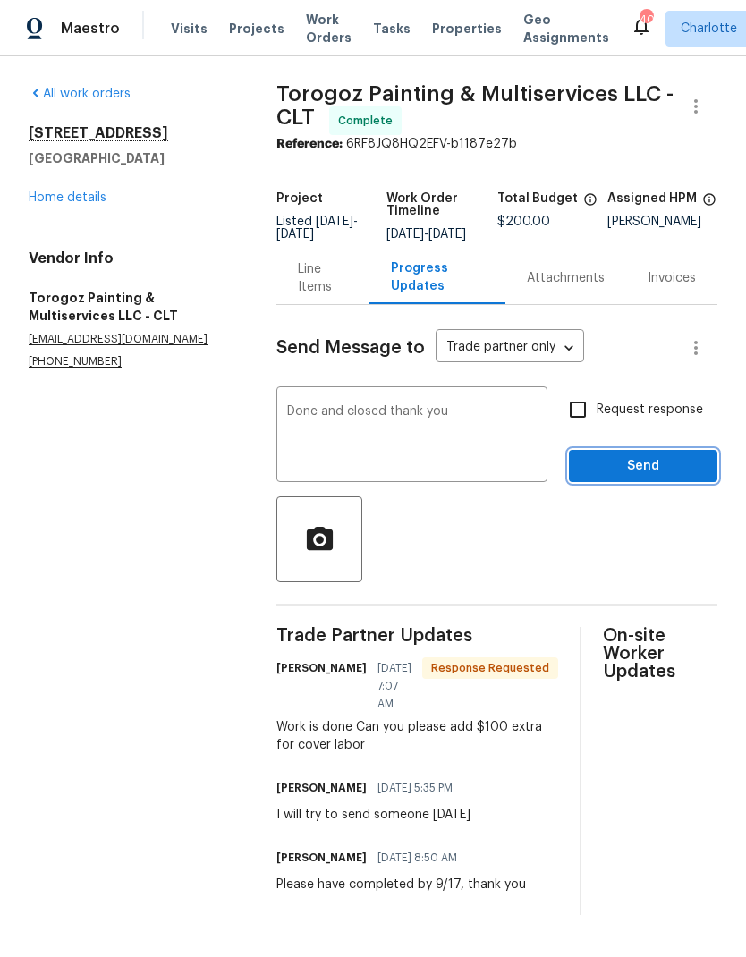
click at [653, 472] on span "Send" at bounding box center [643, 466] width 120 height 22
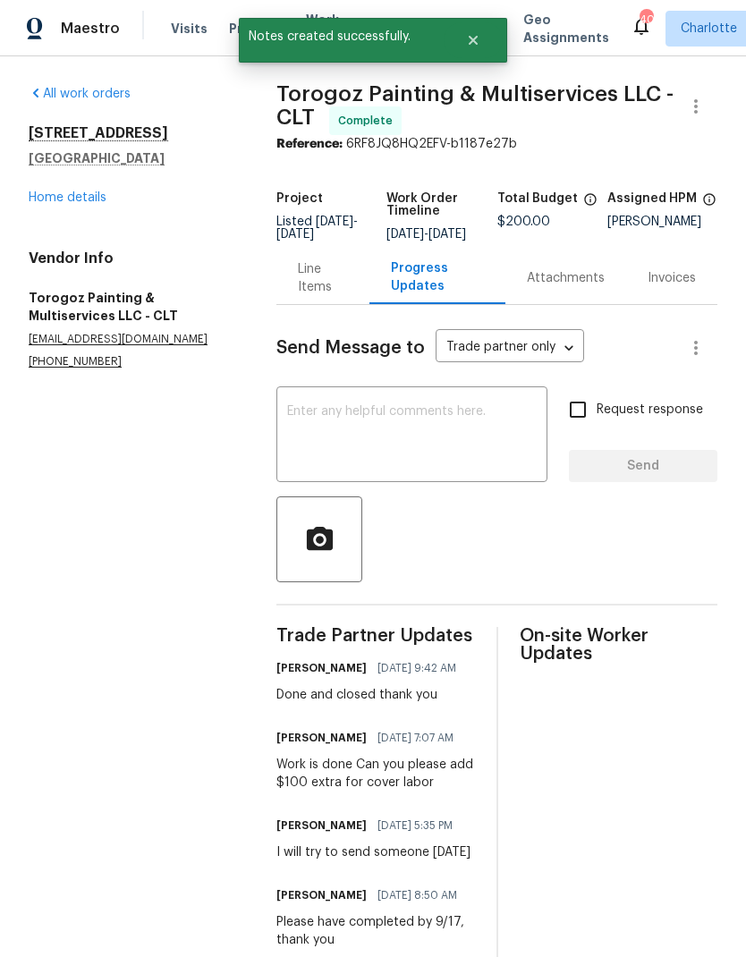
click at [47, 194] on link "Home details" at bounding box center [68, 197] width 78 height 13
